Goal: Information Seeking & Learning: Learn about a topic

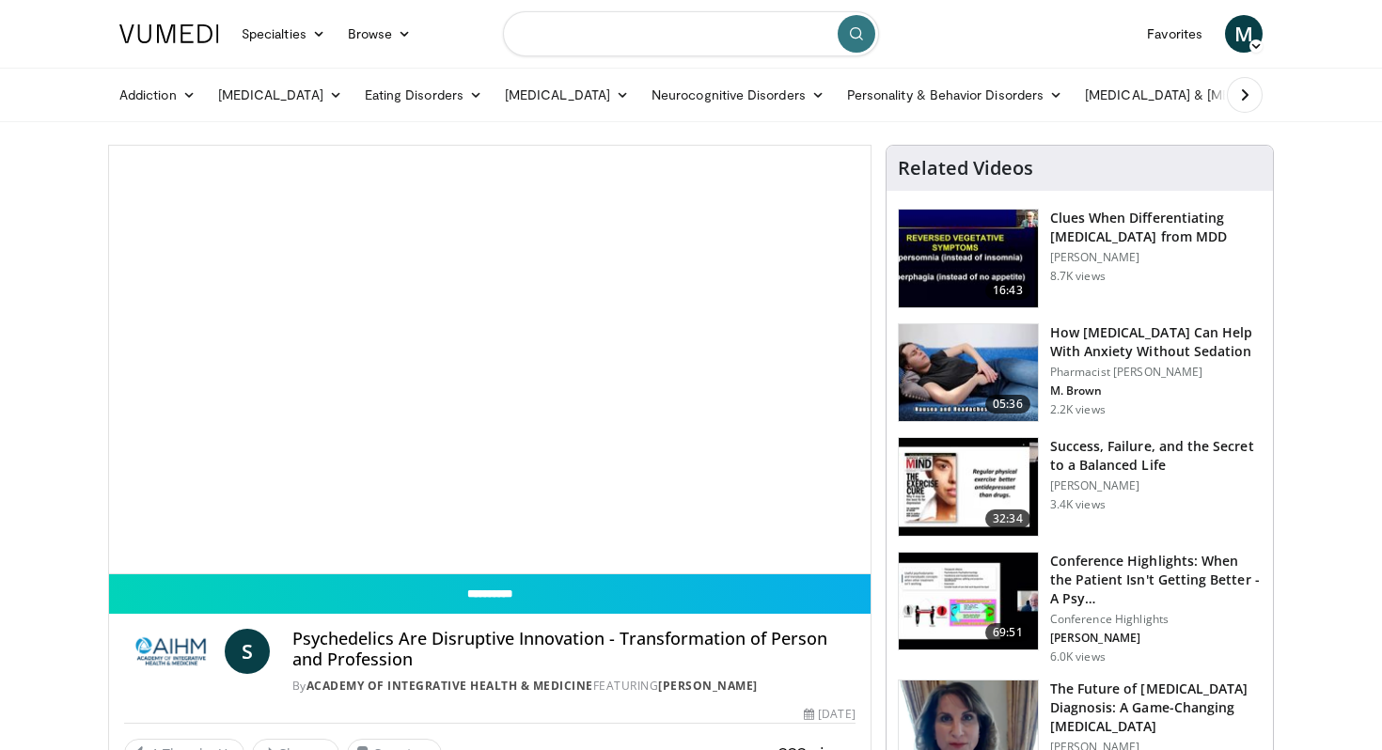
click at [681, 39] on input "Search topics, interventions" at bounding box center [691, 33] width 376 height 45
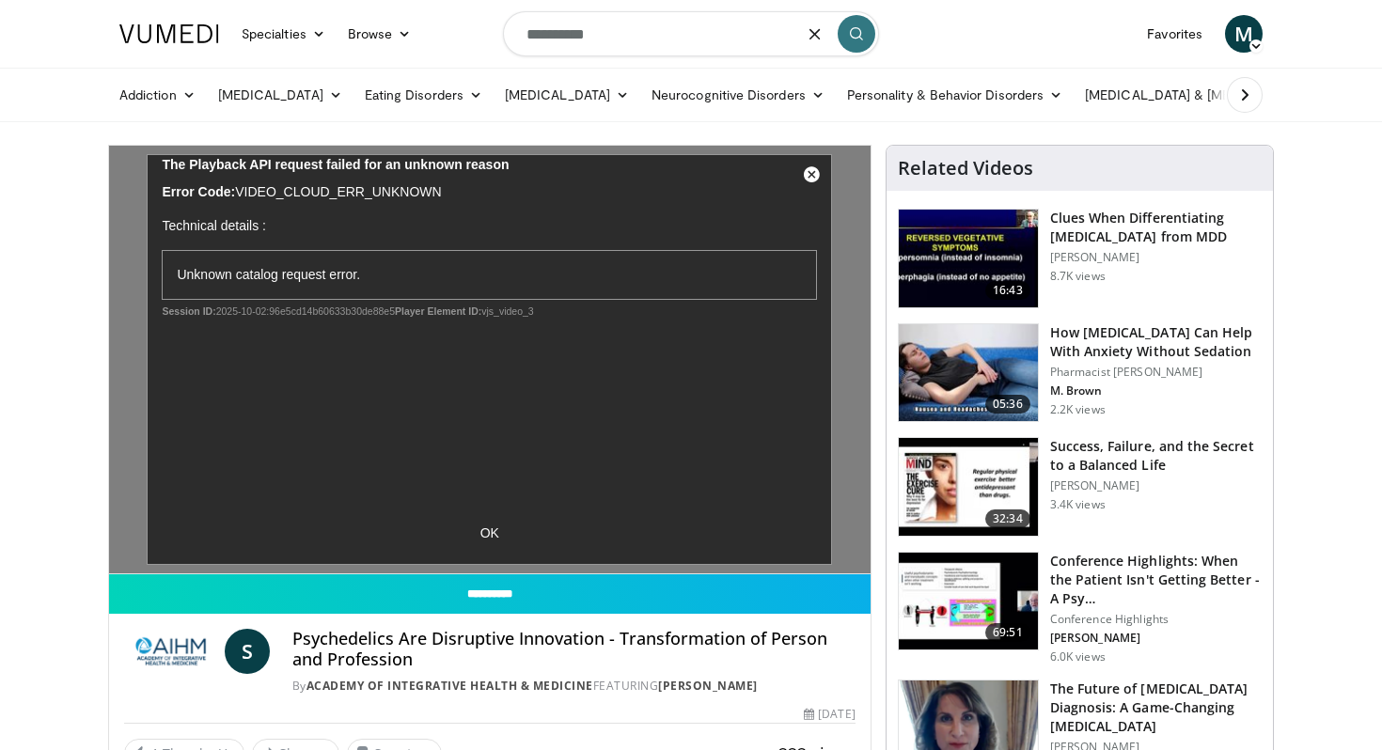
type input "**********"
click at [858, 30] on icon "submit" at bounding box center [856, 33] width 15 height 15
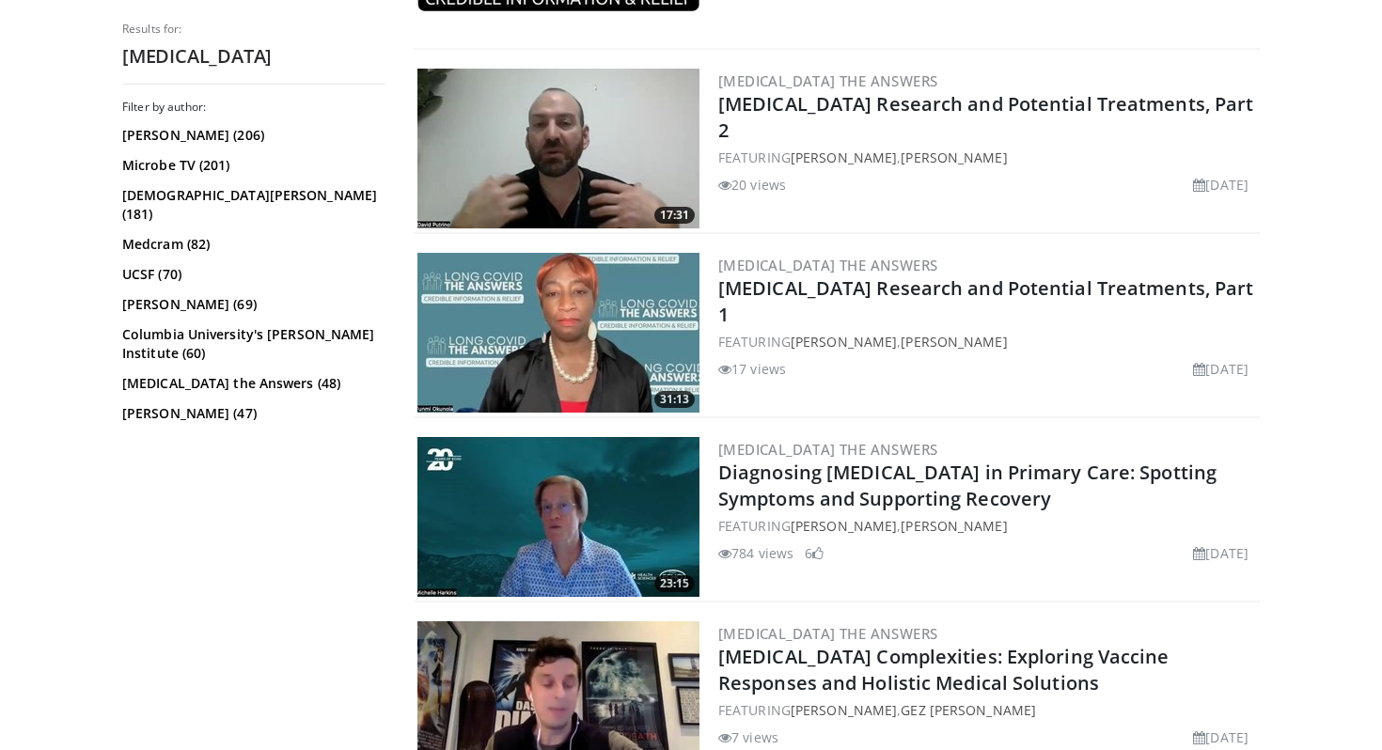
scroll to position [2185, 0]
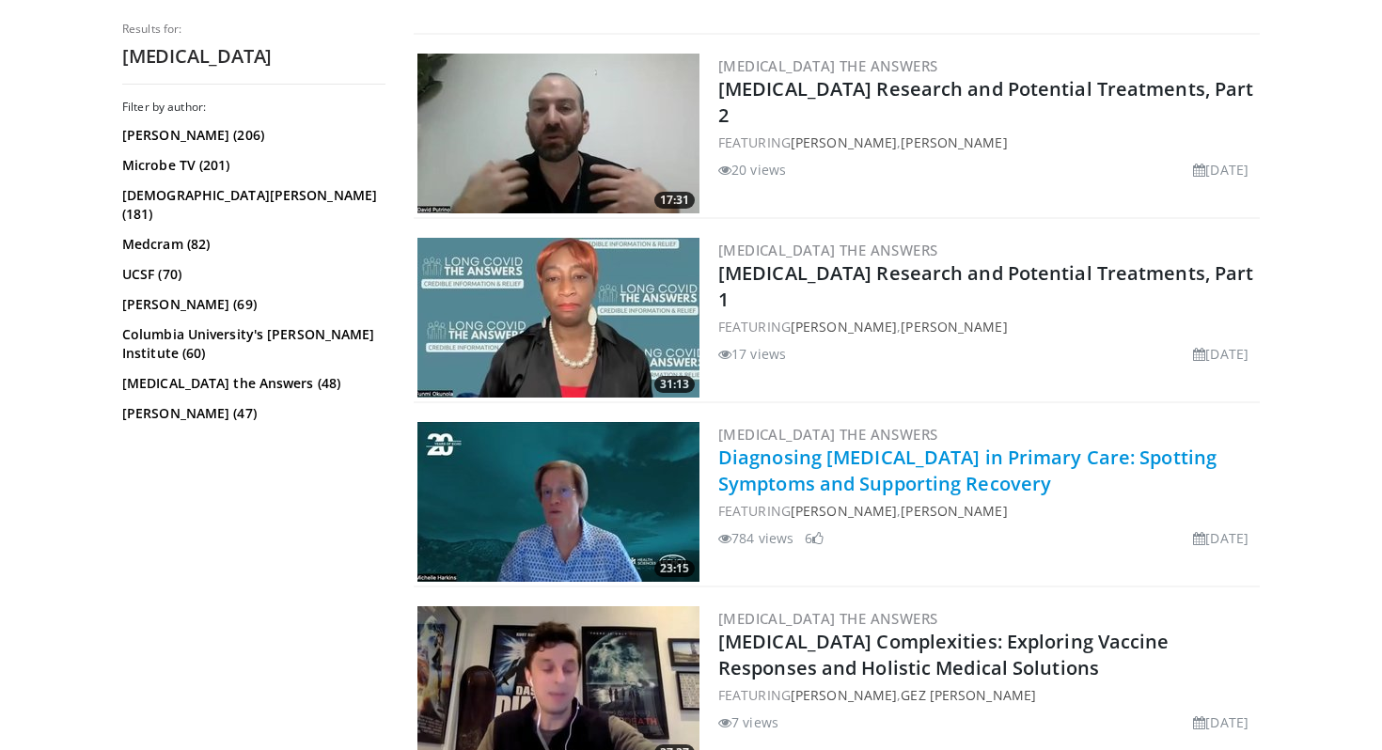
click at [859, 480] on link "Diagnosing [MEDICAL_DATA] in Primary Care: Spotting Symptoms and Supporting Rec…" at bounding box center [967, 471] width 498 height 52
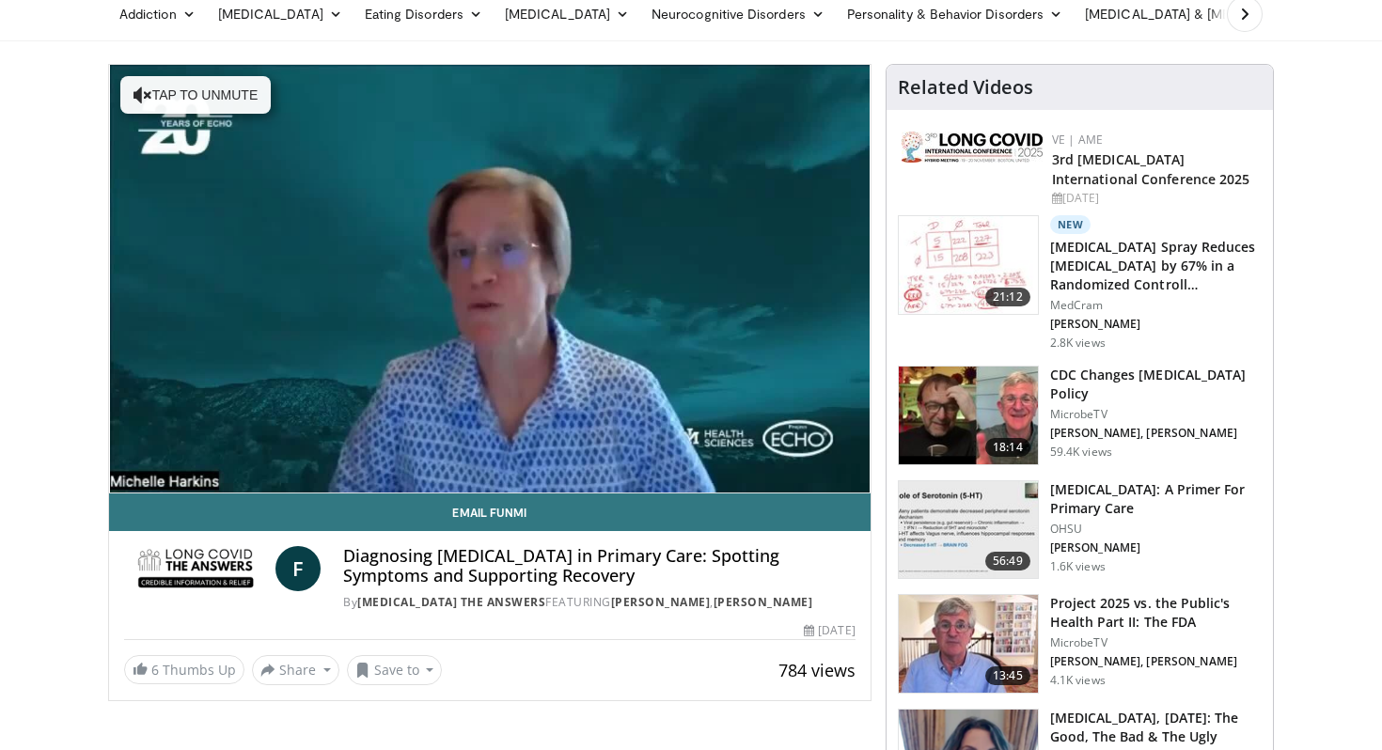
scroll to position [40, 0]
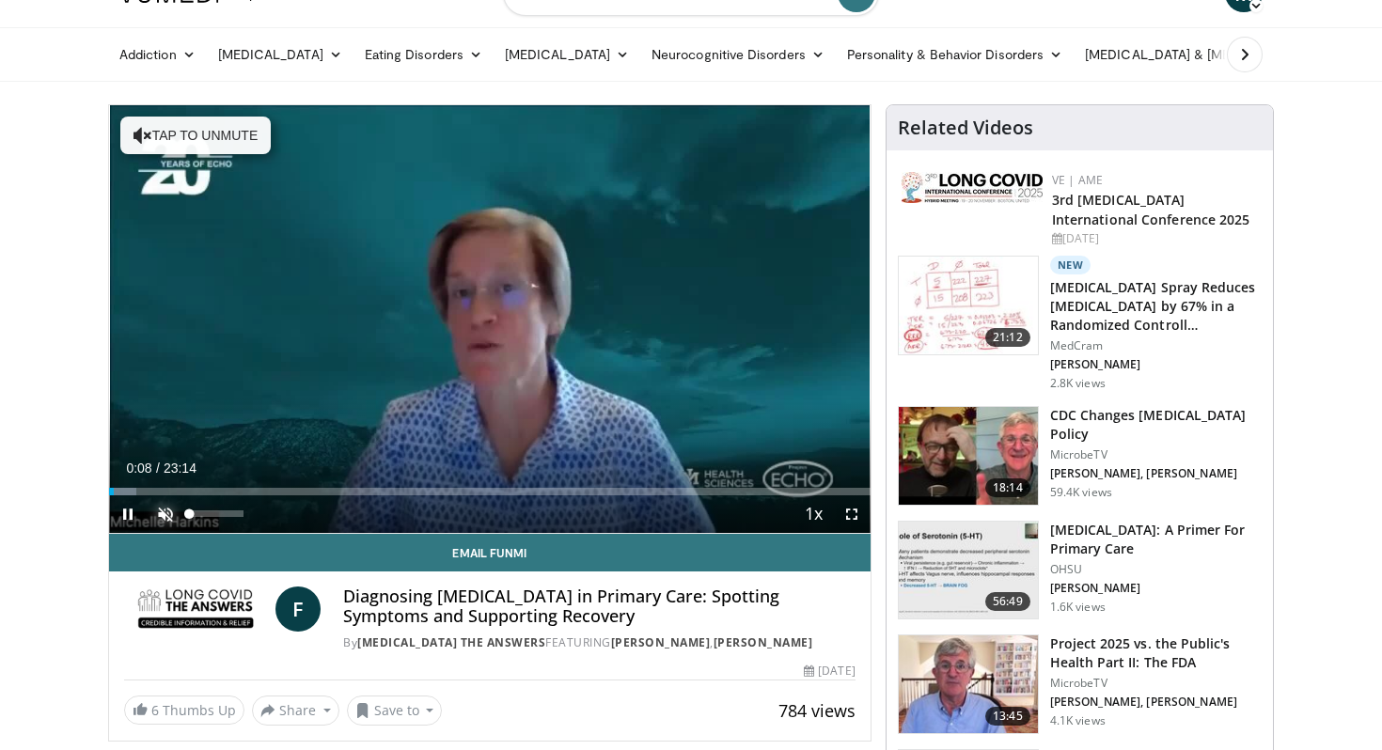
click at [169, 517] on span "Video Player" at bounding box center [166, 514] width 38 height 38
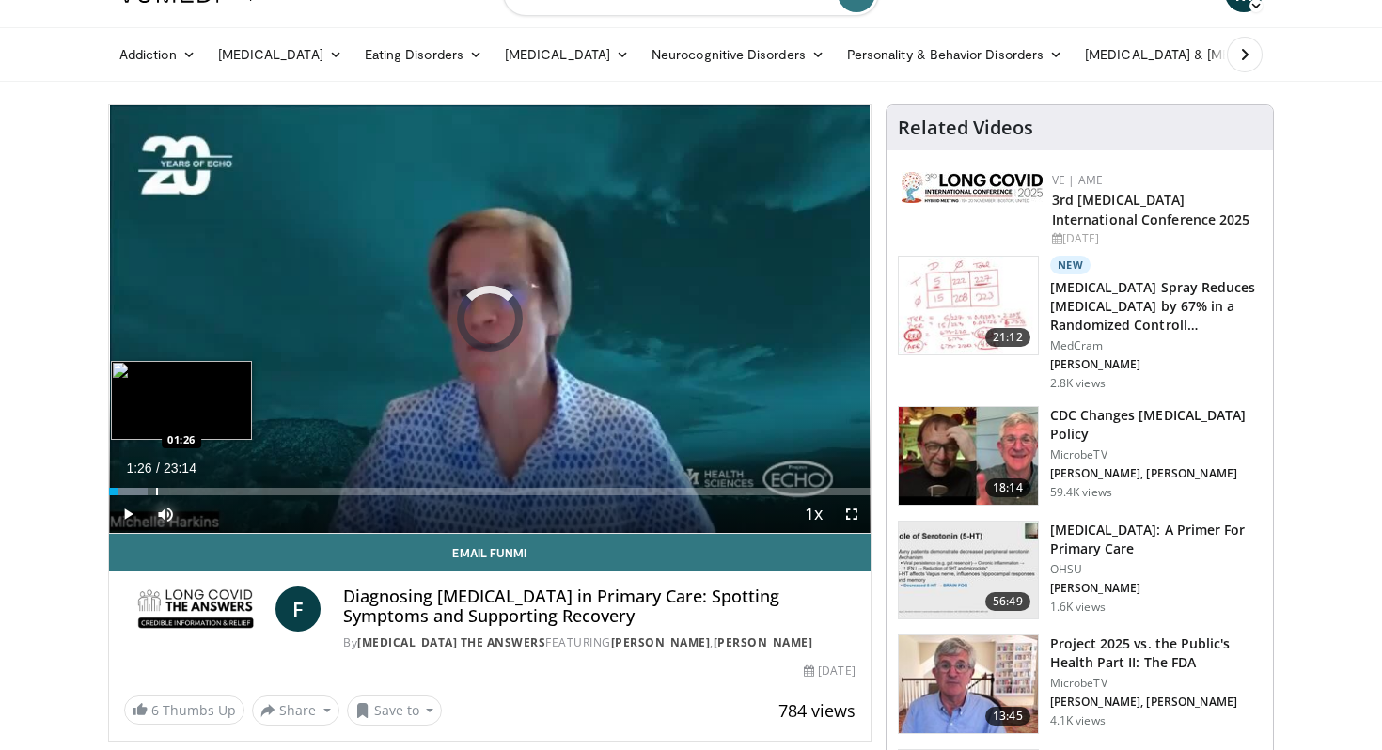
click at [156, 489] on div "Progress Bar" at bounding box center [157, 492] width 2 height 8
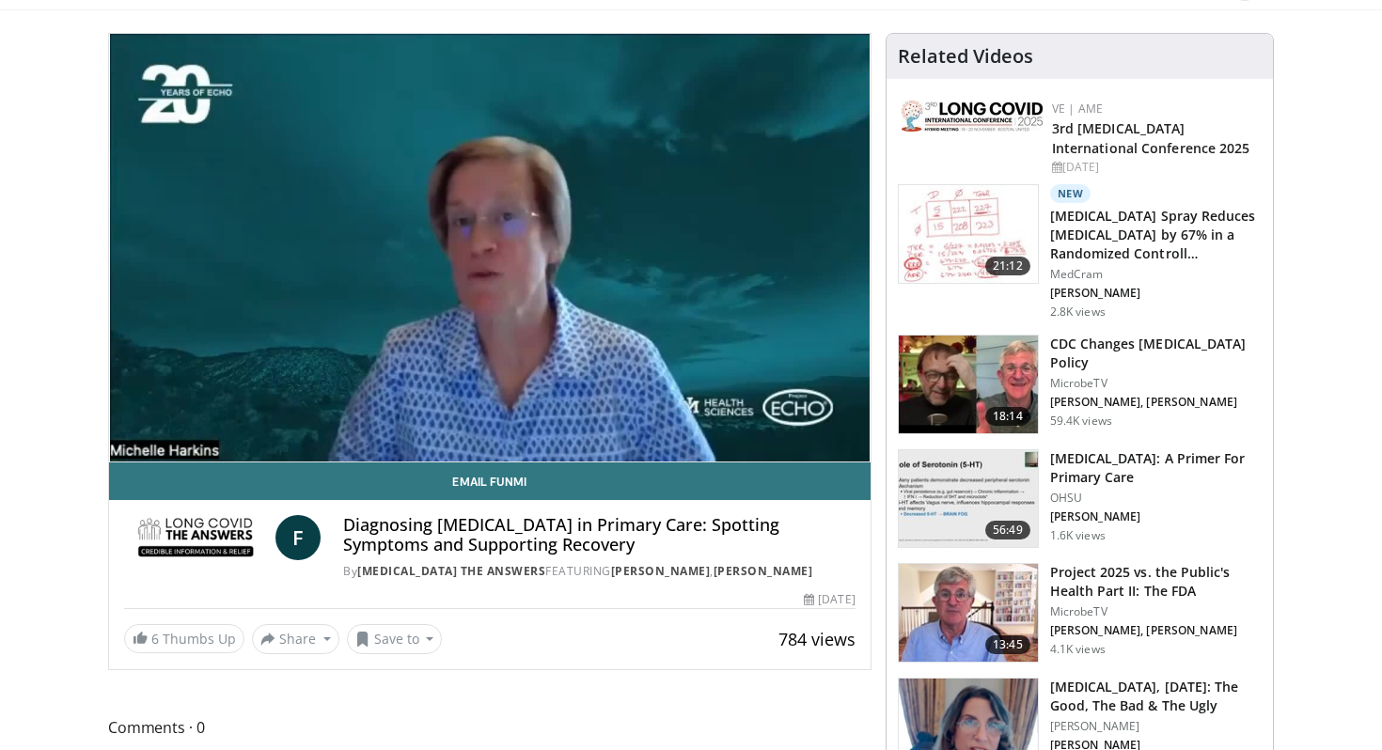
scroll to position [114, 0]
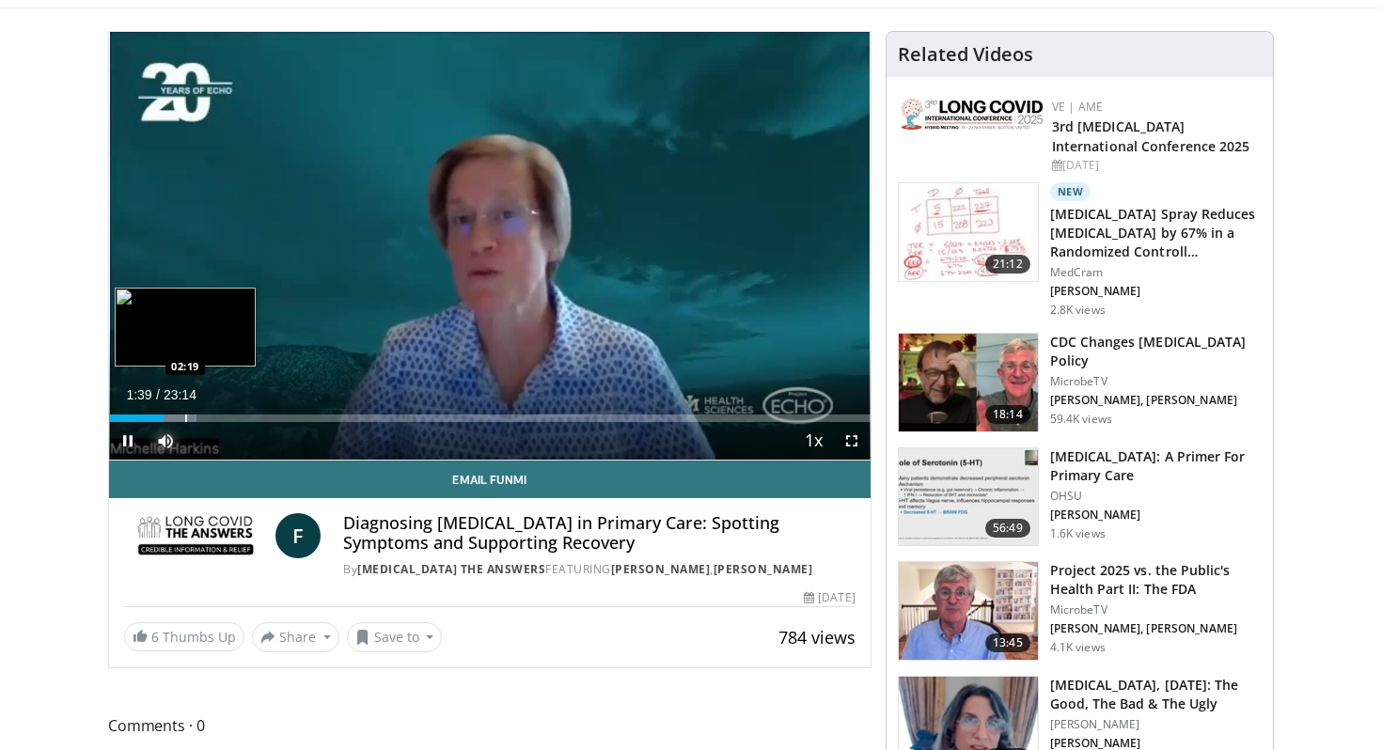
click at [185, 419] on div "Progress Bar" at bounding box center [186, 418] width 2 height 8
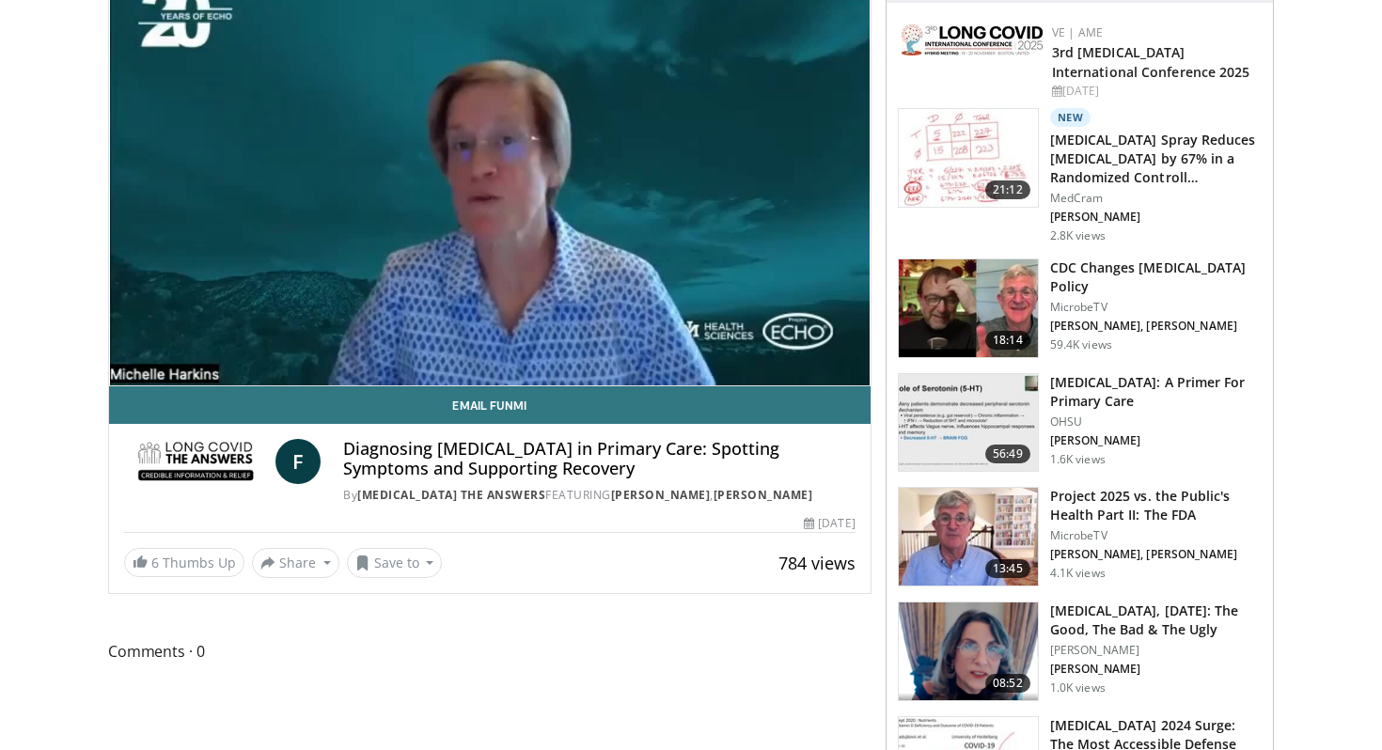
scroll to position [186, 0]
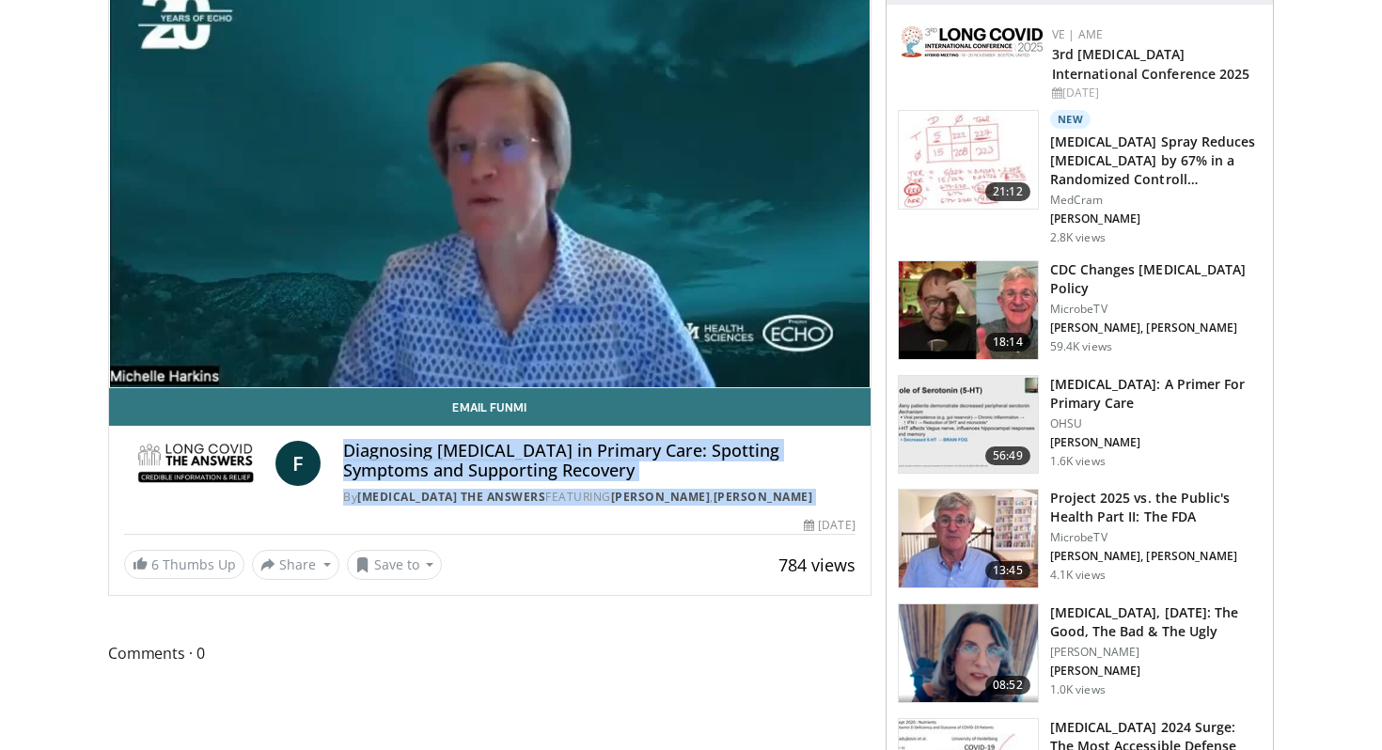
drag, startPoint x: 343, startPoint y: 451, endPoint x: 701, endPoint y: 508, distance: 362.7
click at [702, 509] on div "Email Funmi F Diagnosing Long COVID in Primary Care: Spotting Symptoms and Supp…" at bounding box center [489, 484] width 761 height 192
copy div "Diagnosing Long COVID in Primary Care: Spotting Symptoms and Supporting Recover…"
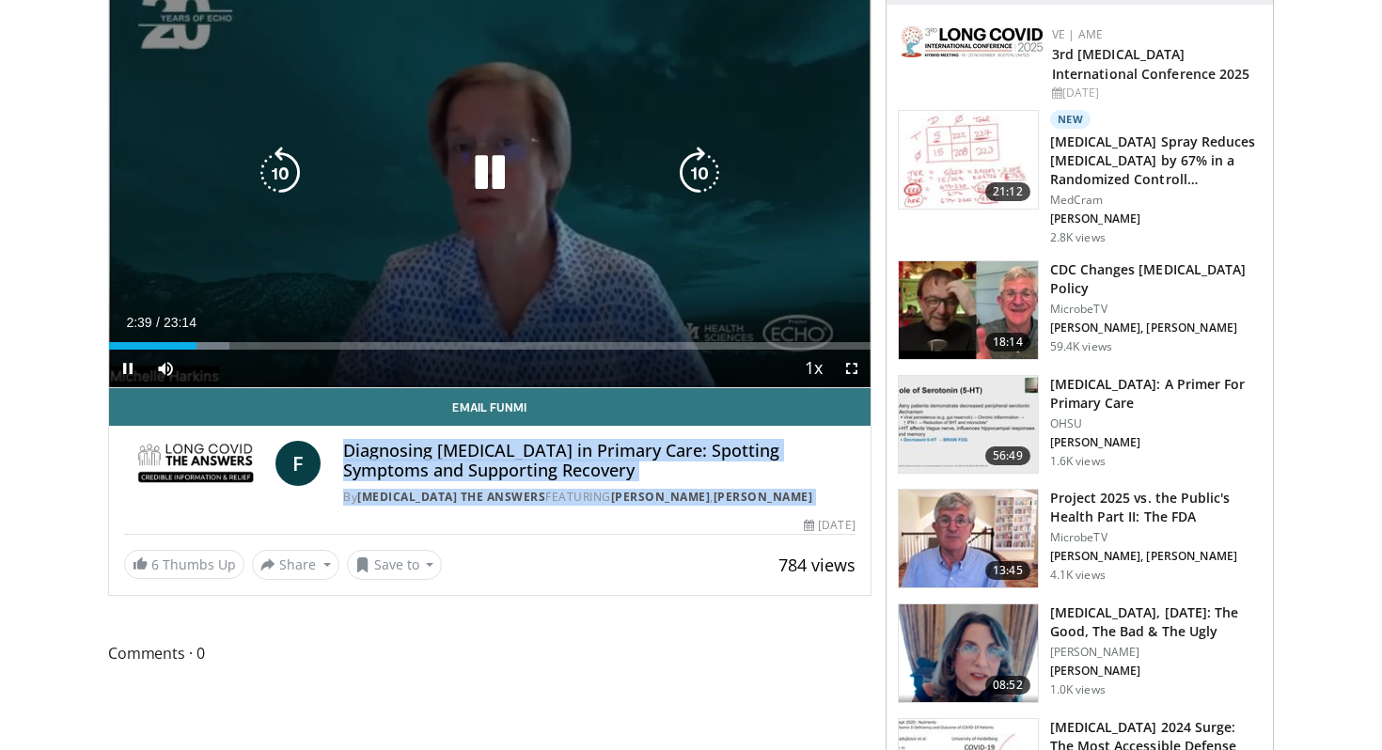
click at [481, 180] on icon "Video Player" at bounding box center [489, 173] width 53 height 53
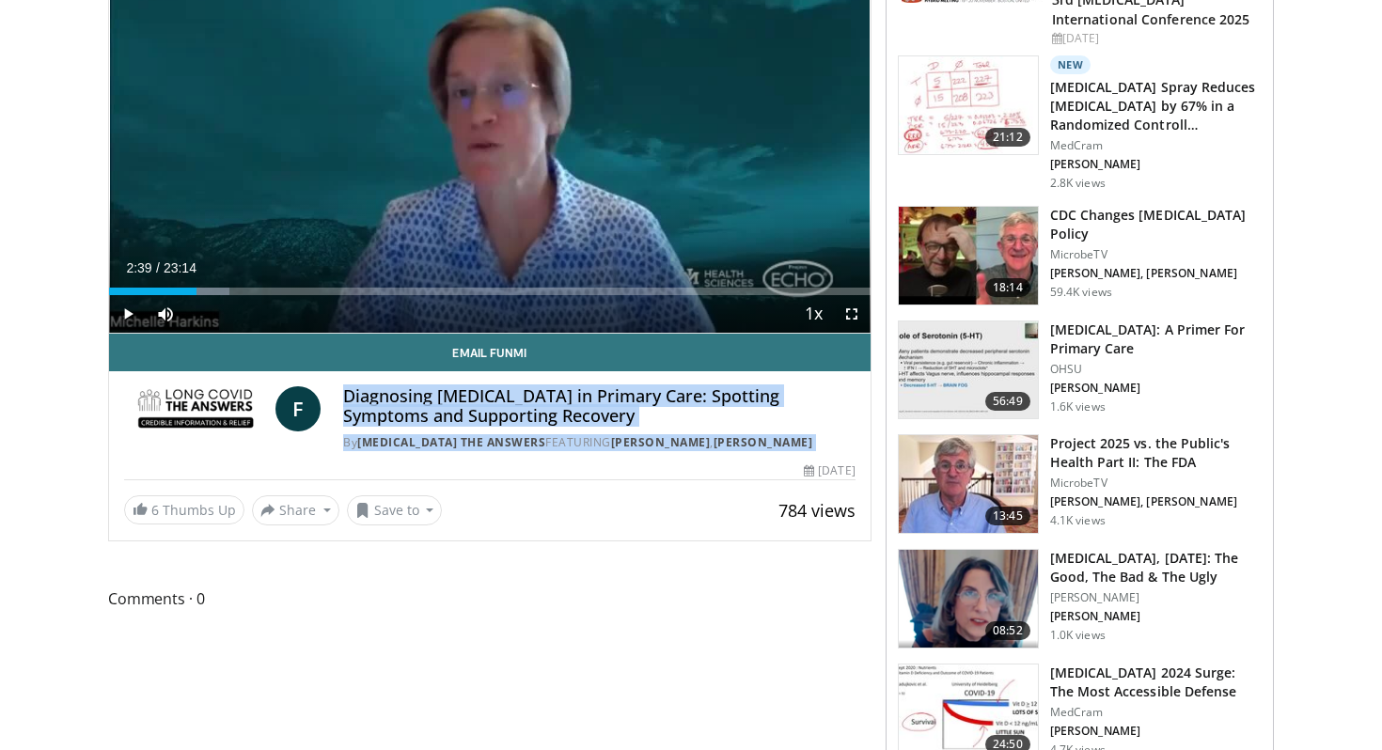
scroll to position [248, 0]
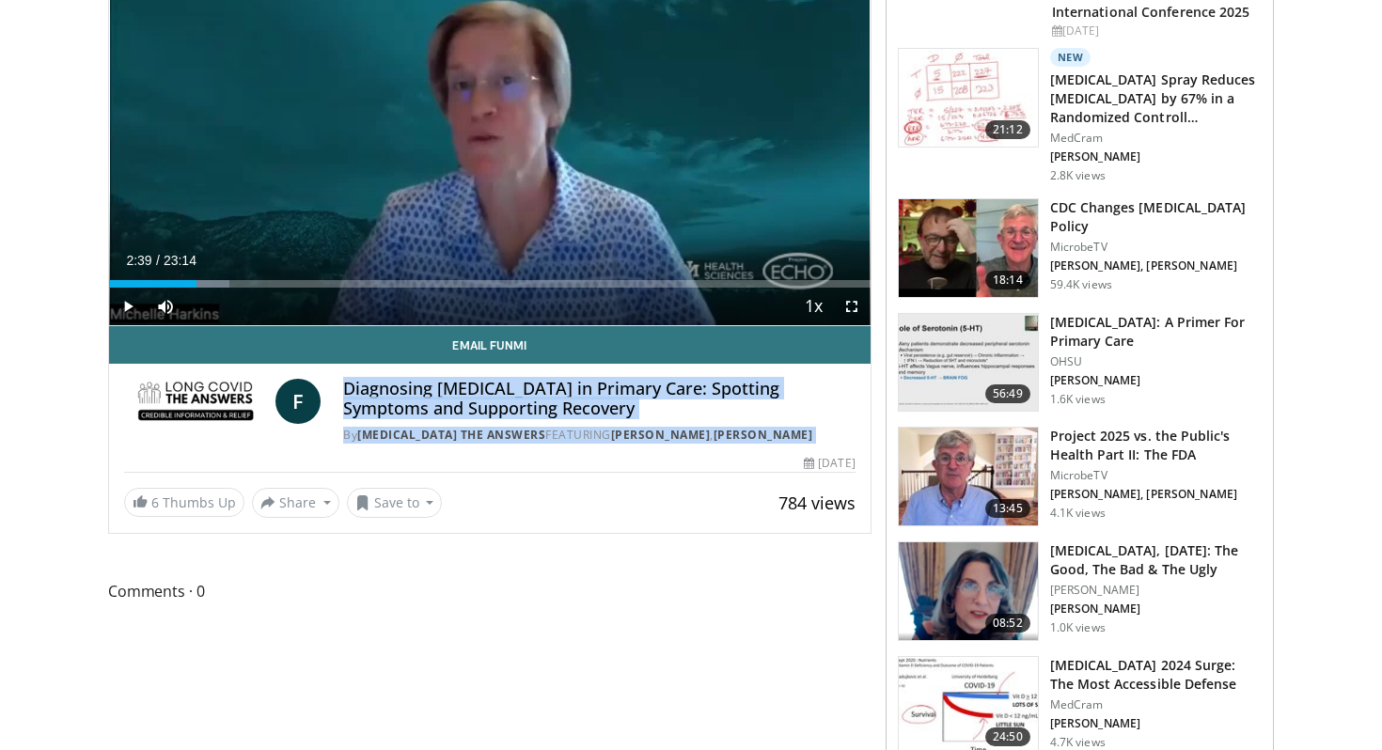
click at [1121, 332] on h3 "[MEDICAL_DATA]: A Primer For Primary Care" at bounding box center [1155, 332] width 211 height 38
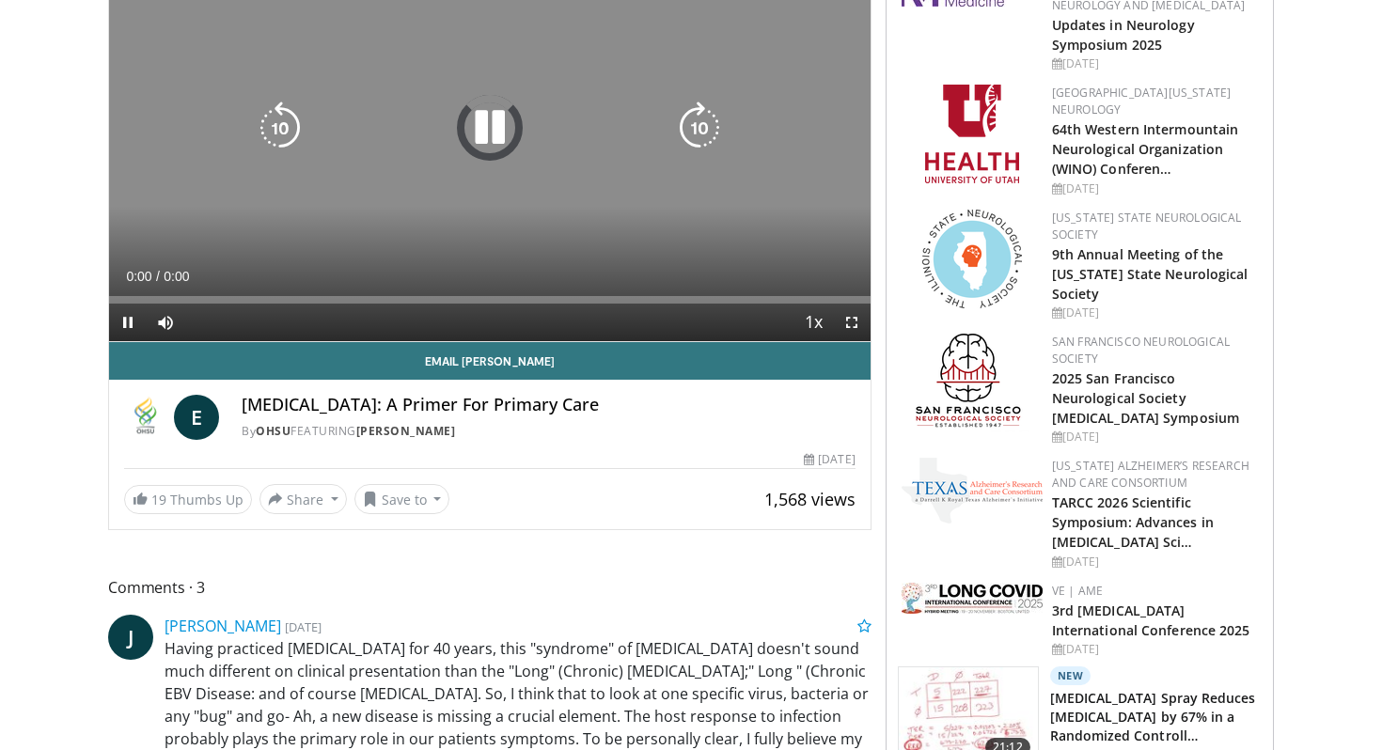
scroll to position [242, 0]
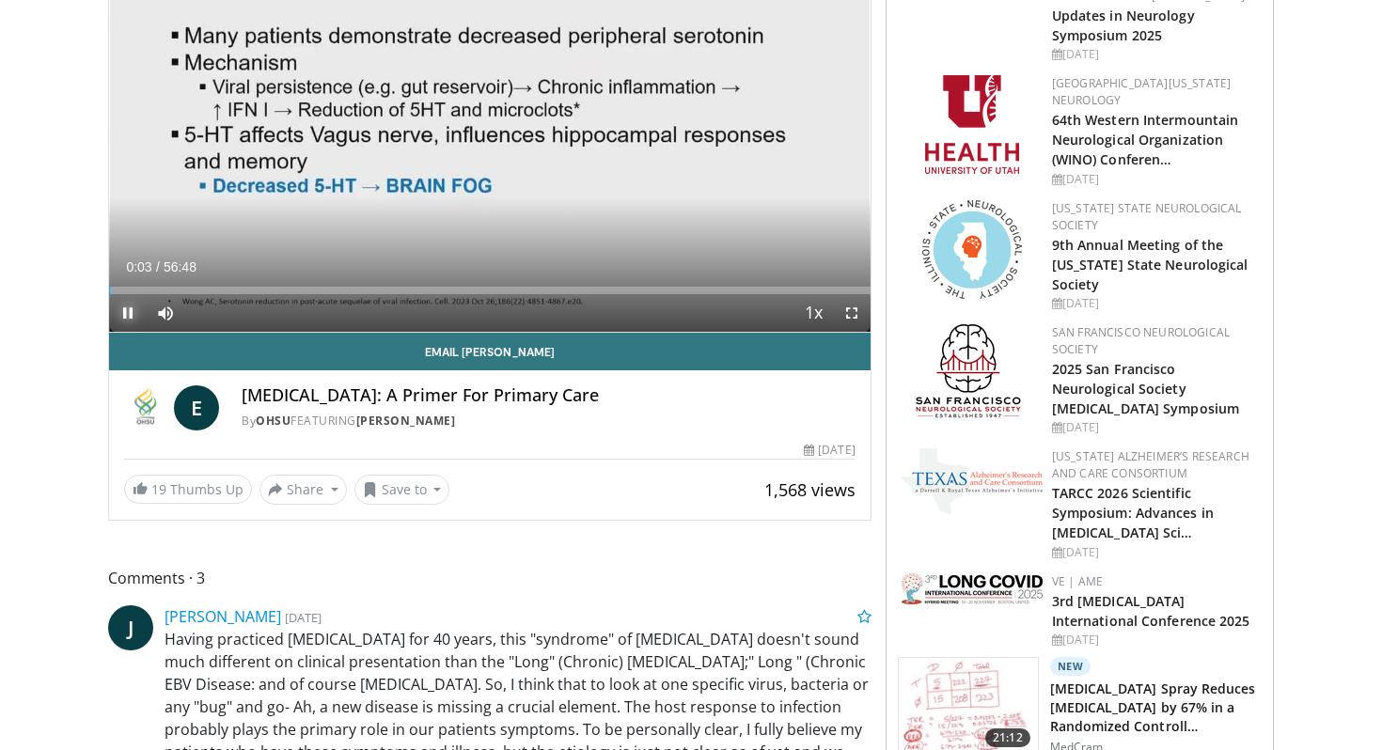
click at [129, 308] on span "Video Player" at bounding box center [128, 313] width 38 height 38
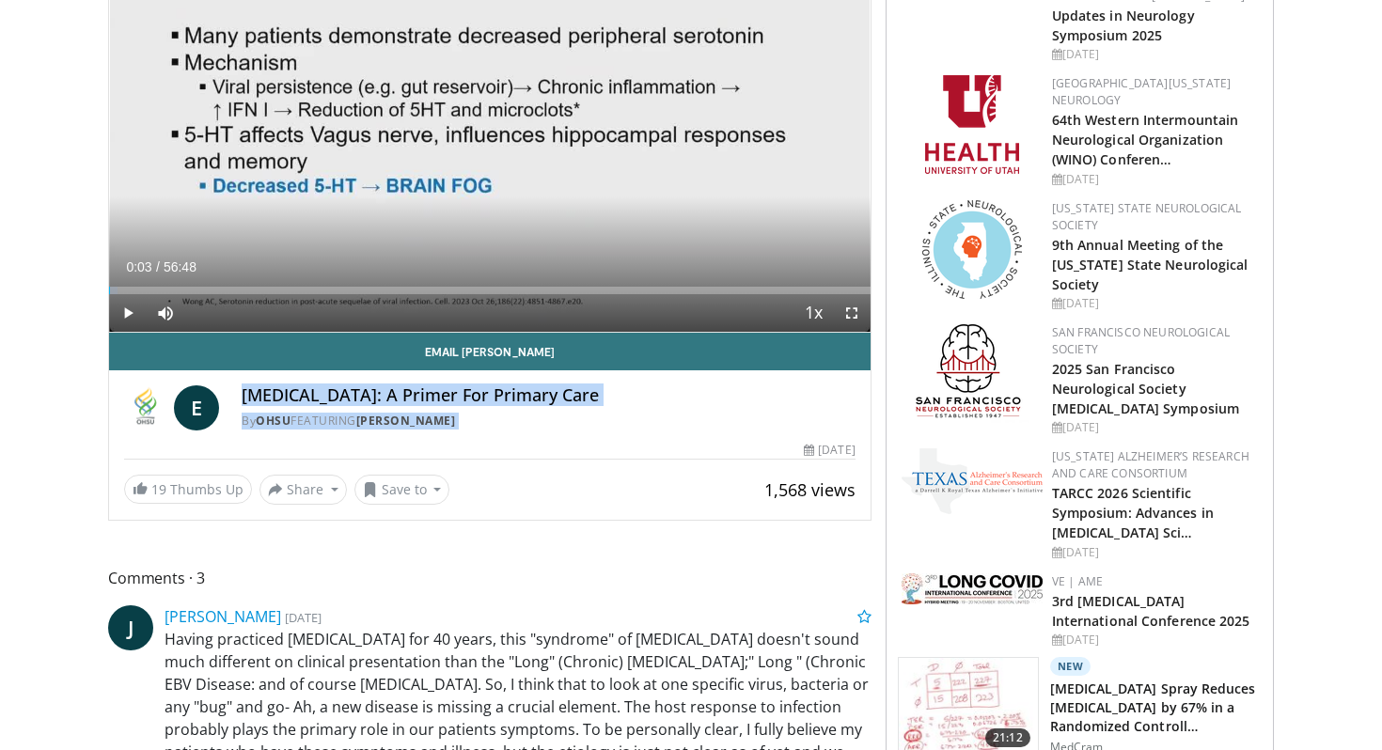
drag, startPoint x: 244, startPoint y: 395, endPoint x: 524, endPoint y: 435, distance: 282.1
click at [524, 435] on div "Email [PERSON_NAME][MEDICAL_DATA]: A Primer For Primary Care By OHSU FEATURING …" at bounding box center [489, 419] width 761 height 172
copy div "[MEDICAL_DATA]: A Primer For Primary Care By [PERSON_NAME] FEATURING [PERSON_NA…"
